Goal: Task Accomplishment & Management: Manage account settings

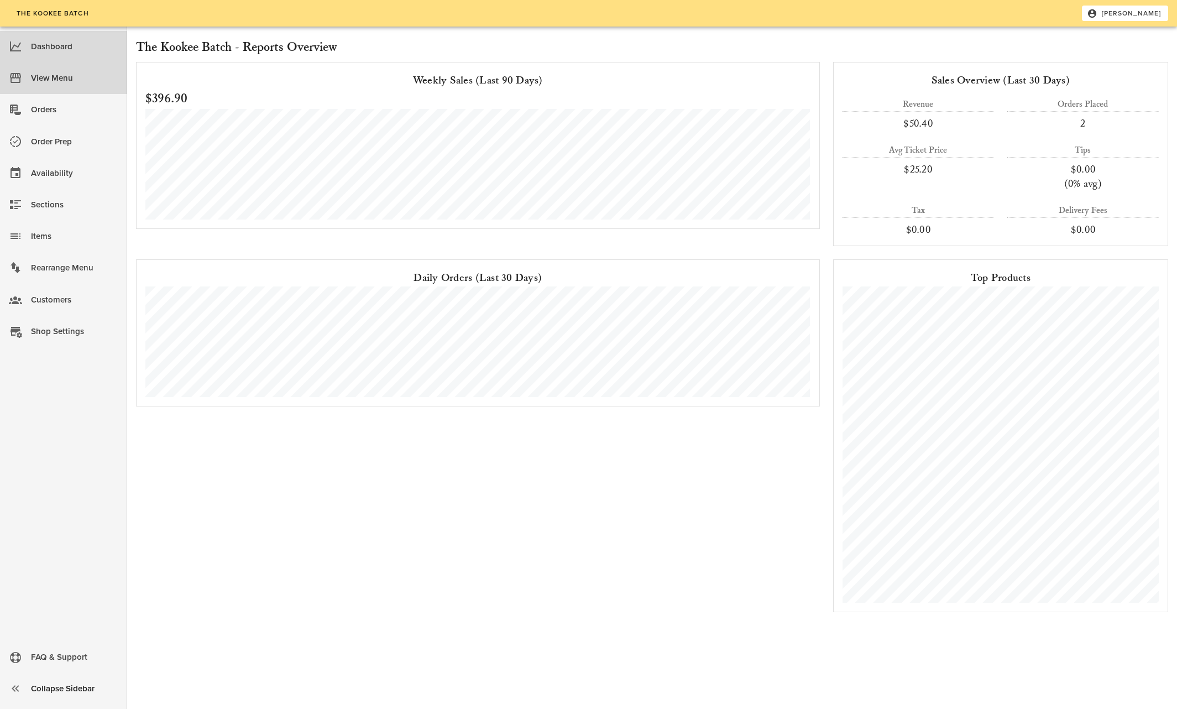
click at [61, 80] on div "View Menu" at bounding box center [74, 78] width 87 height 18
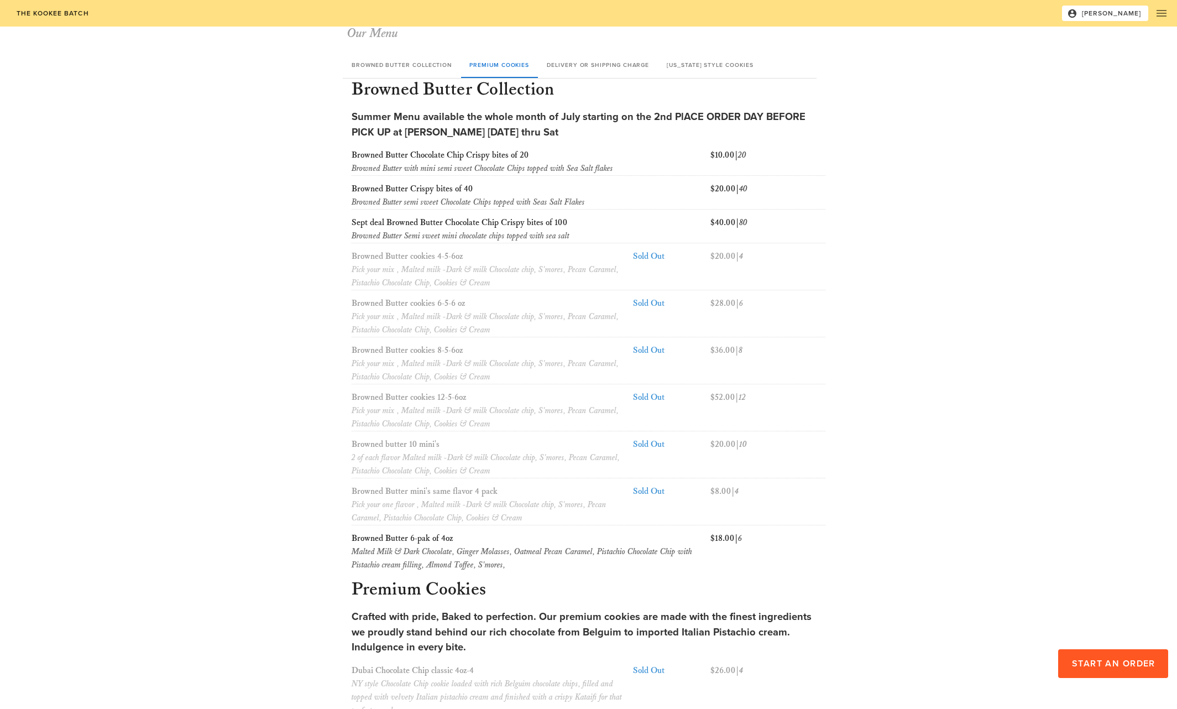
scroll to position [10, 0]
click at [352, 154] on span "Browned Butter Chocolate Chip Crispy bites of 20" at bounding box center [440, 155] width 177 height 11
drag, startPoint x: 352, startPoint y: 154, endPoint x: 718, endPoint y: 165, distance: 366.1
click at [736, 157] on div "Browned Butter Chocolate Chip Crispy bites of 20 Browned Butter with mini semi …" at bounding box center [588, 162] width 478 height 31
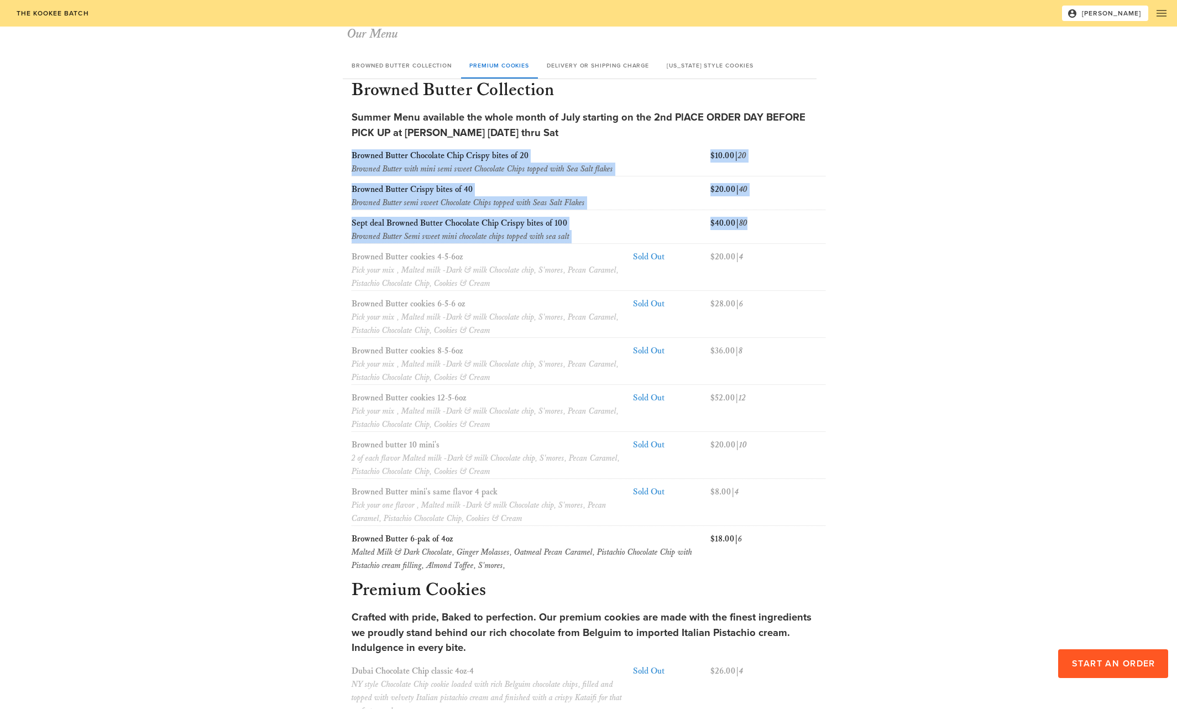
drag, startPoint x: 353, startPoint y: 151, endPoint x: 722, endPoint y: 231, distance: 377.2
click at [724, 231] on div "Browned Butter Collection Summer Menu available the whole month of July startin…" at bounding box center [589, 326] width 474 height 495
copy div "Browned Butter Chocolate Chip Crispy bites of 20 Browned Butter with mini semi …"
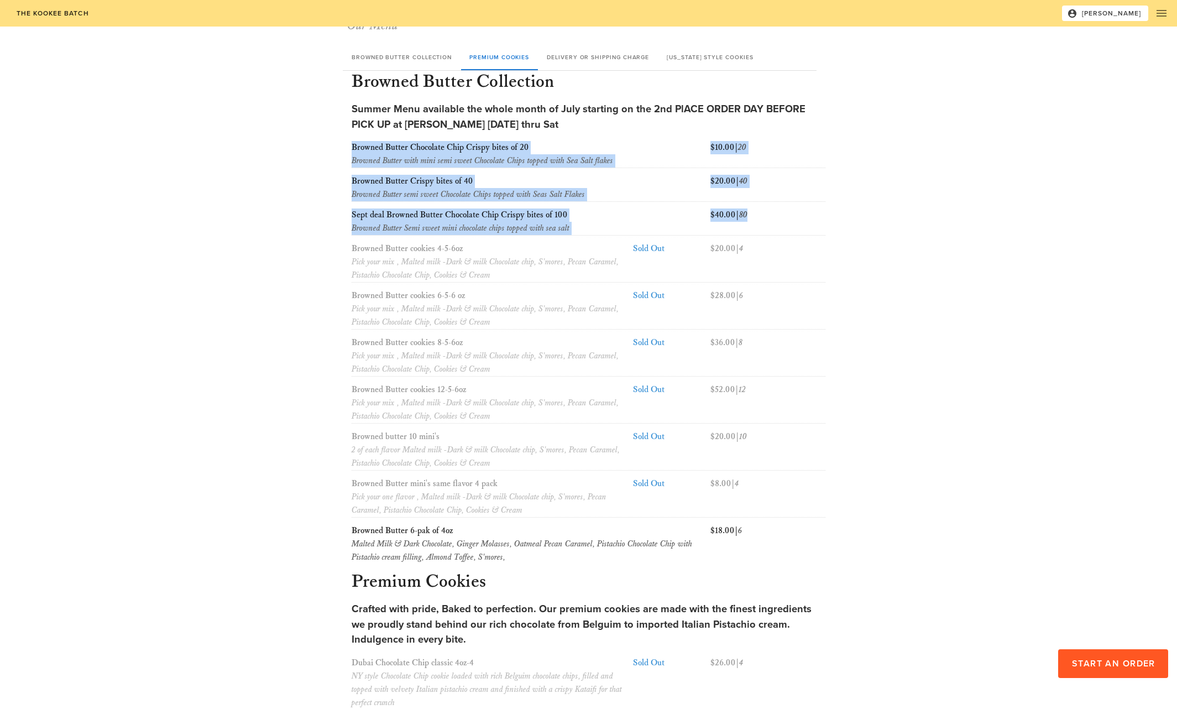
scroll to position [20, 0]
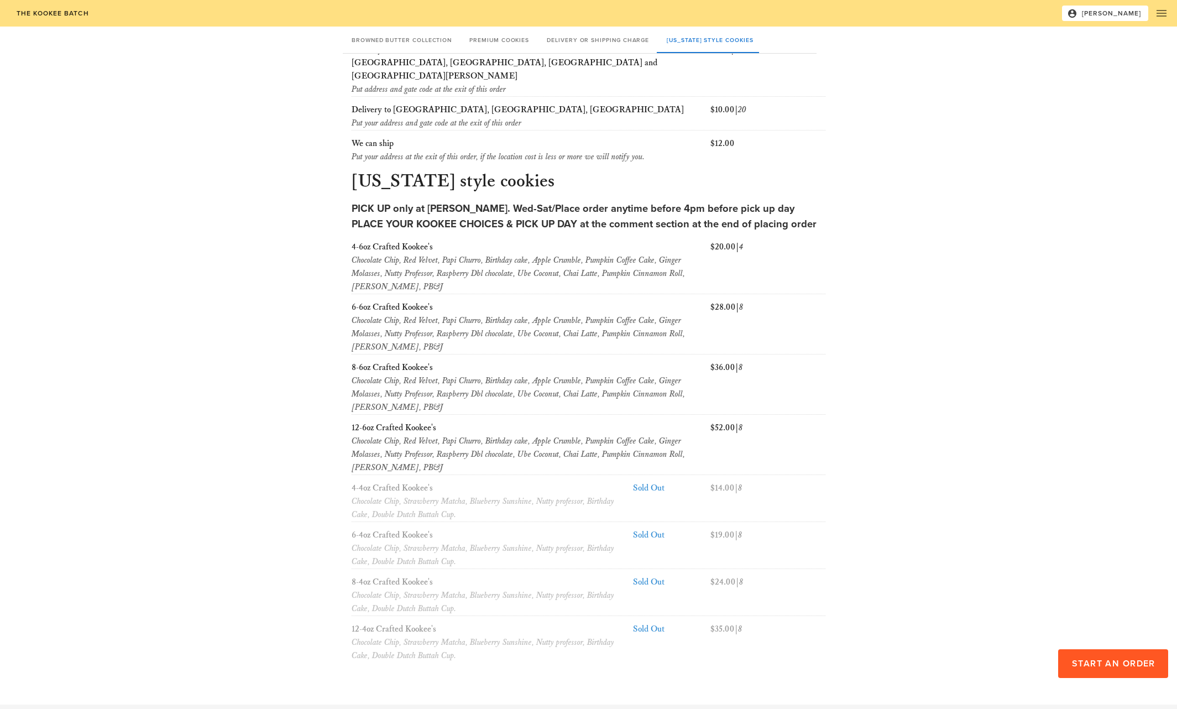
scroll to position [1090, 0]
